Goal: Task Accomplishment & Management: Use online tool/utility

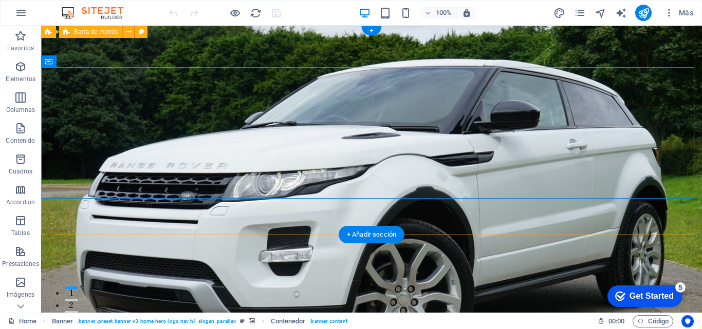
click at [676, 293] on div "[DOMAIN_NAME] Inicio Sobre Nosotros Servicios Precios Contacto" at bounding box center [371, 323] width 661 height 61
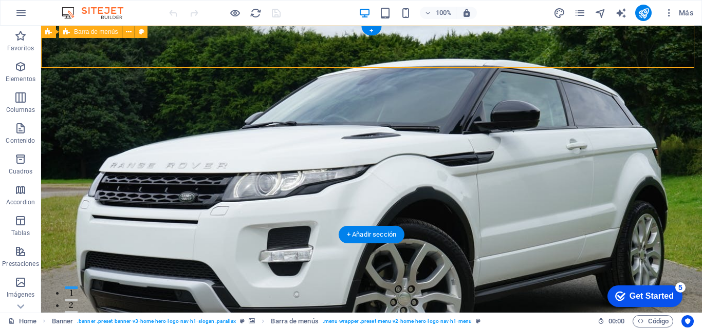
click at [676, 293] on div "[DOMAIN_NAME] Inicio Sobre Nosotros Servicios Precios Contacto" at bounding box center [371, 323] width 661 height 61
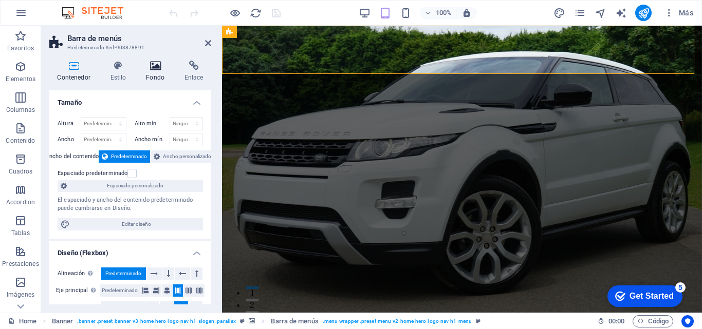
click at [158, 71] on h4 "Fondo" at bounding box center [157, 72] width 39 height 22
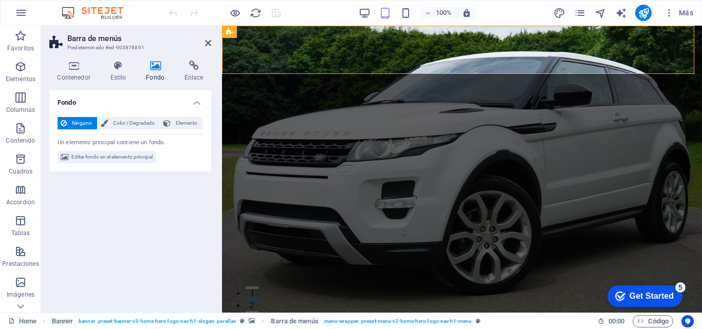
click at [155, 72] on h4 "Fondo" at bounding box center [157, 72] width 39 height 22
click at [110, 157] on span "Editar fondo en el elemento principal" at bounding box center [111, 157] width 81 height 12
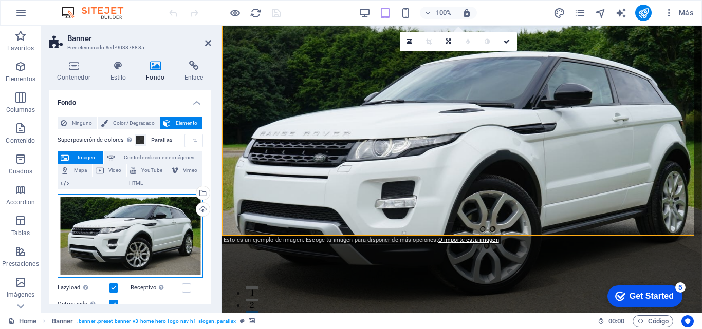
click at [129, 236] on div "Arrastra archivos aquí, haz clic para escoger archivos o selecciona archivos de…" at bounding box center [130, 236] width 145 height 84
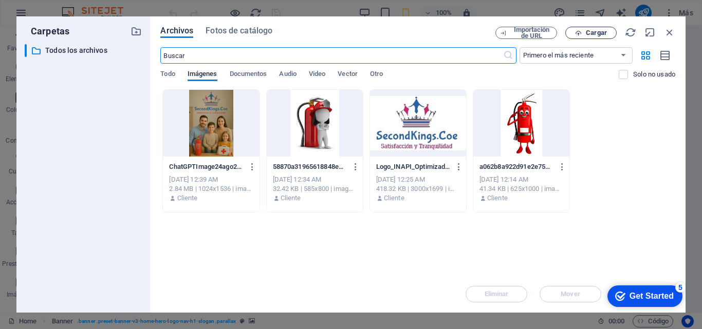
click at [588, 30] on span "Cargar" at bounding box center [596, 33] width 21 height 6
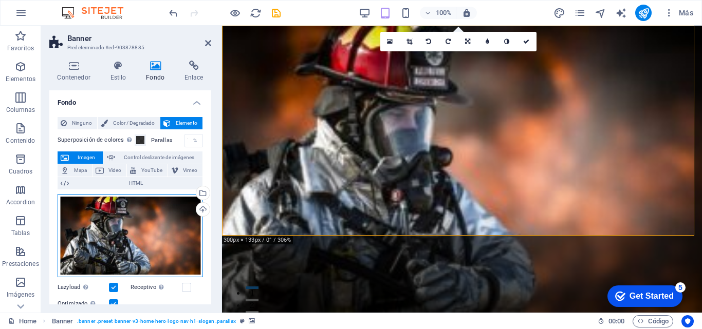
click at [141, 236] on div "Arrastra archivos aquí, haz clic para escoger archivos o selecciona archivos de…" at bounding box center [130, 235] width 145 height 83
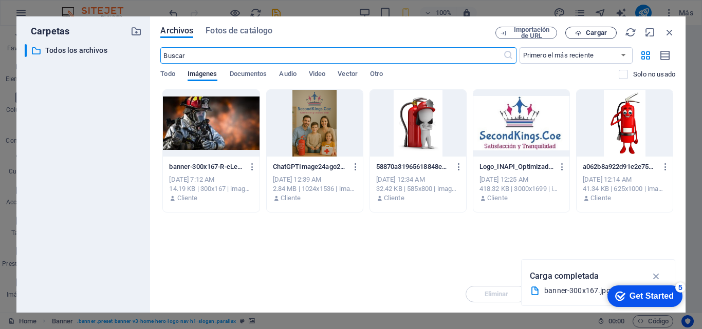
click at [591, 32] on span "Cargar" at bounding box center [596, 33] width 21 height 6
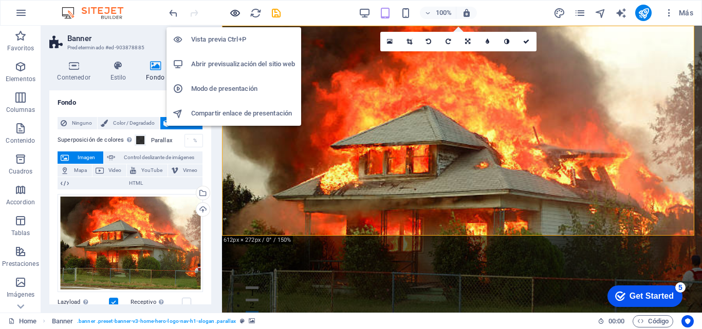
click at [232, 13] on icon "button" at bounding box center [235, 13] width 12 height 12
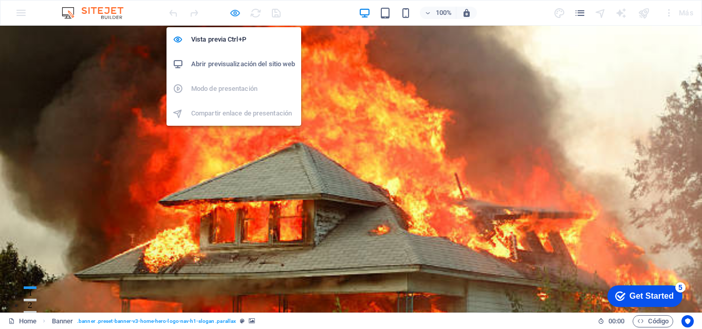
click at [233, 13] on icon "button" at bounding box center [235, 13] width 12 height 12
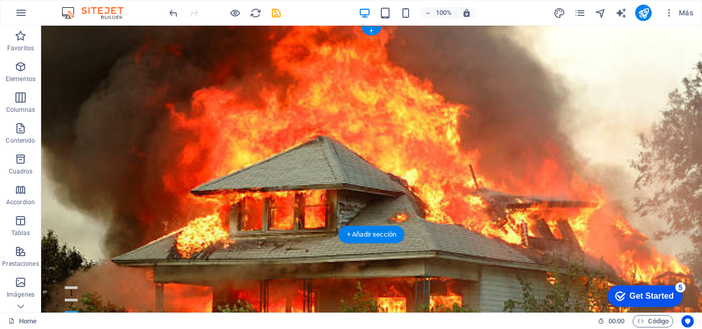
click at [684, 212] on figure at bounding box center [371, 169] width 661 height 287
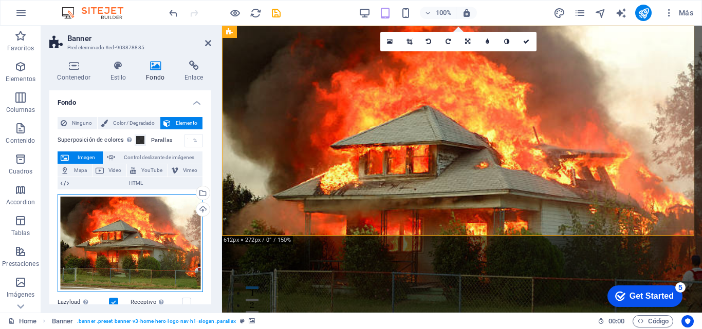
click at [146, 228] on div "Arrastra archivos aquí, haz clic para escoger archivos o selecciona archivos de…" at bounding box center [130, 243] width 145 height 99
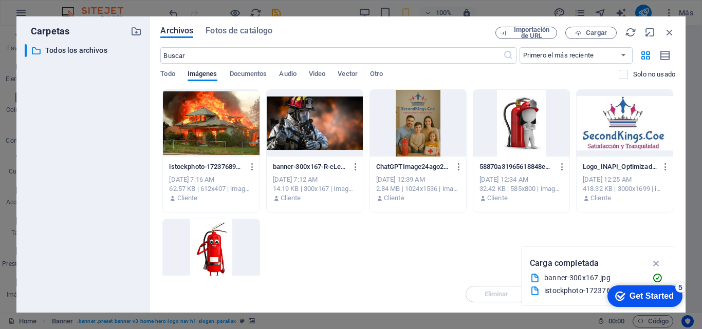
click at [208, 125] on div at bounding box center [211, 123] width 96 height 67
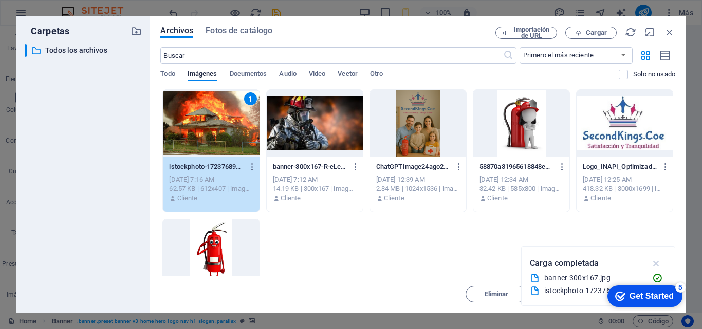
click at [656, 264] on icon "button" at bounding box center [657, 263] width 12 height 11
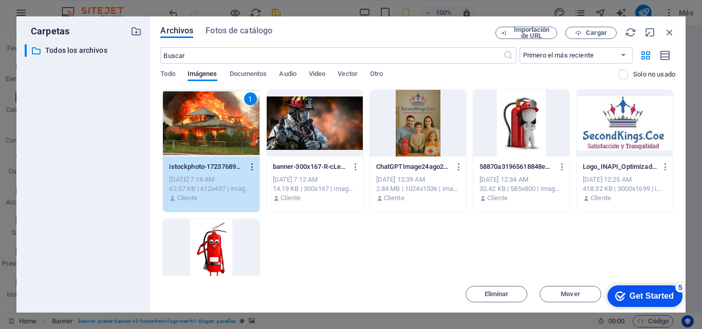
click at [251, 164] on icon "button" at bounding box center [253, 166] width 10 height 9
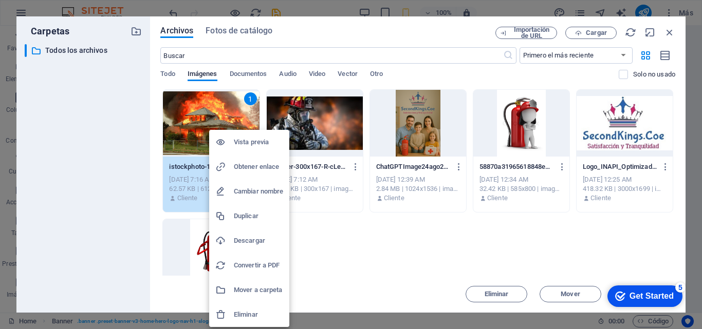
click at [426, 249] on div at bounding box center [351, 164] width 702 height 329
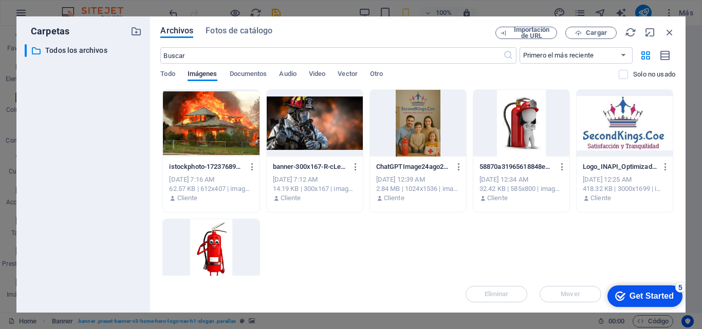
click at [214, 114] on div at bounding box center [211, 123] width 96 height 67
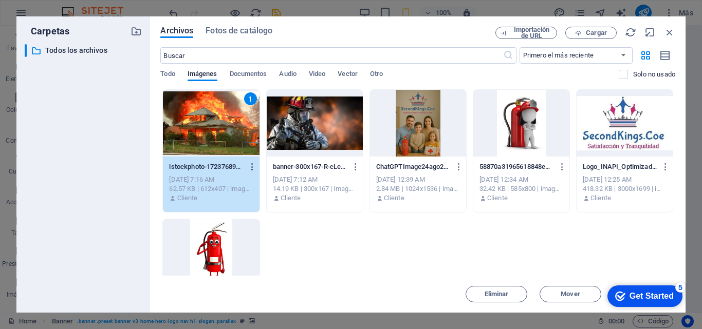
click at [251, 166] on icon "button" at bounding box center [253, 166] width 10 height 9
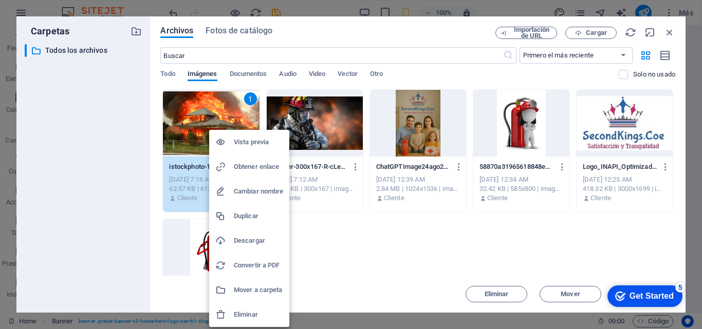
click at [402, 251] on div at bounding box center [351, 164] width 702 height 329
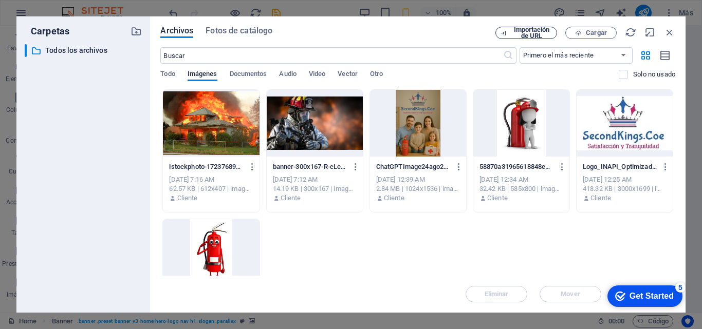
click at [535, 32] on span "Importación de URL" at bounding box center [532, 33] width 42 height 12
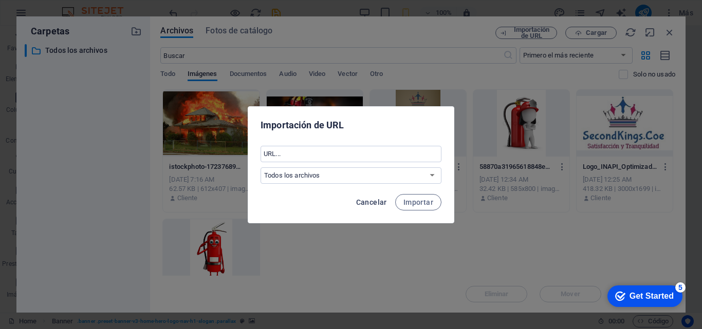
click at [382, 203] on span "Cancelar" at bounding box center [371, 202] width 31 height 8
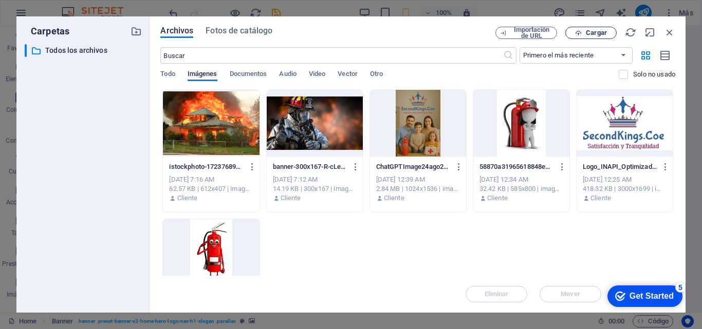
click at [587, 32] on span "Cargar" at bounding box center [596, 33] width 21 height 6
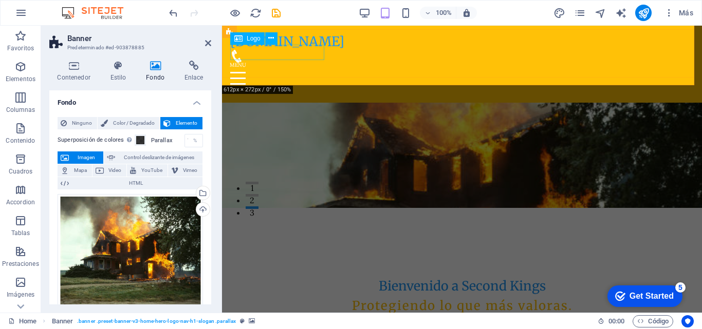
scroll to position [103, 0]
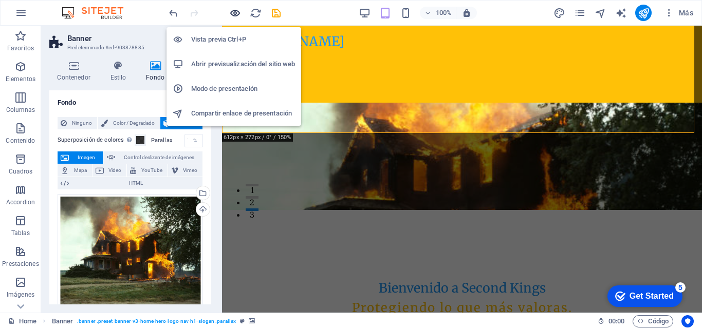
click at [235, 14] on icon "button" at bounding box center [235, 13] width 12 height 12
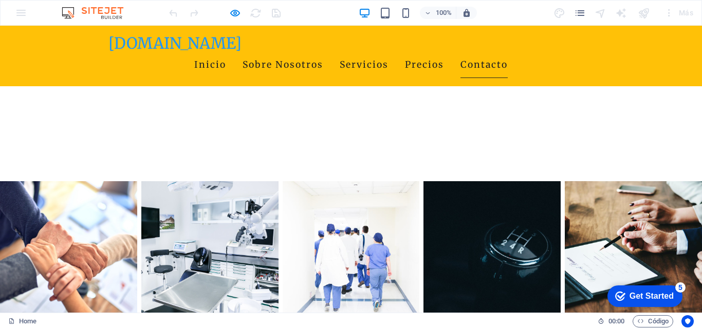
scroll to position [3632, 0]
